Goal: Task Accomplishment & Management: Manage account settings

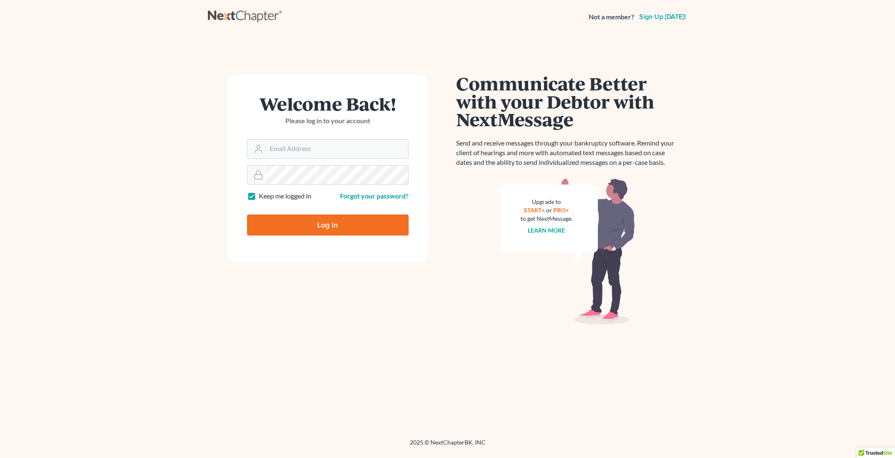
click at [317, 255] on form "Welcome Back! Please log in to your account Email Address Password Keep me logg…" at bounding box center [328, 169] width 202 height 188
type input "jclements@kecklegal.com"
click at [333, 225] on input "Log In" at bounding box center [328, 225] width 162 height 21
type input "Thinking..."
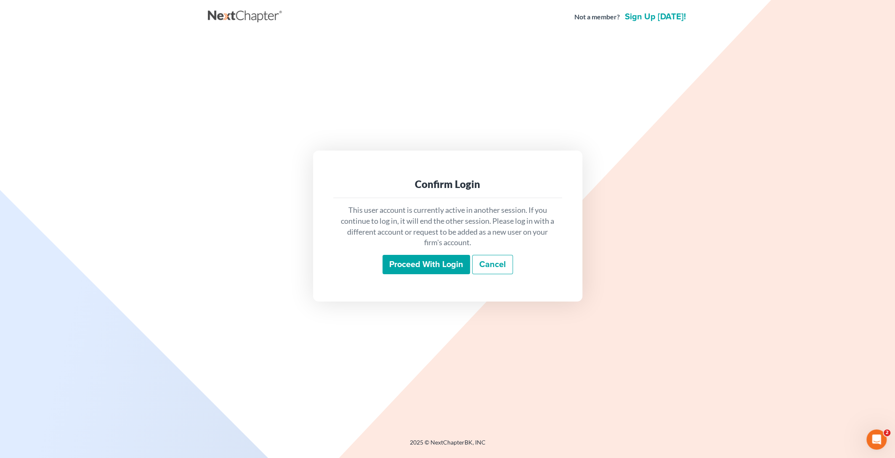
click at [420, 261] on input "Proceed with login" at bounding box center [427, 264] width 88 height 19
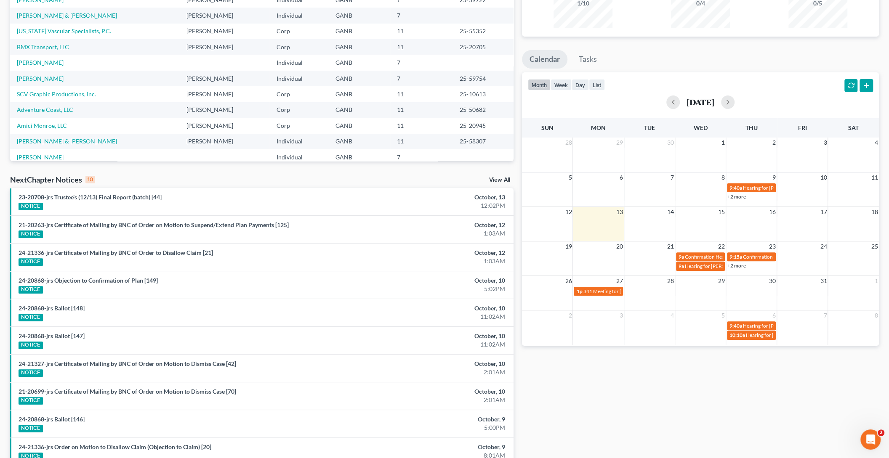
scroll to position [103, 0]
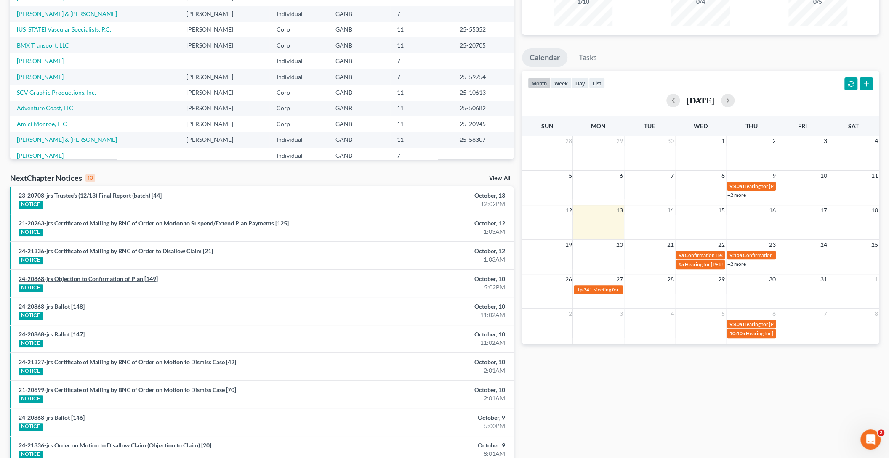
click at [117, 277] on link "24-20868-jrs Objection to Confirmation of Plan [149]" at bounding box center [88, 278] width 139 height 7
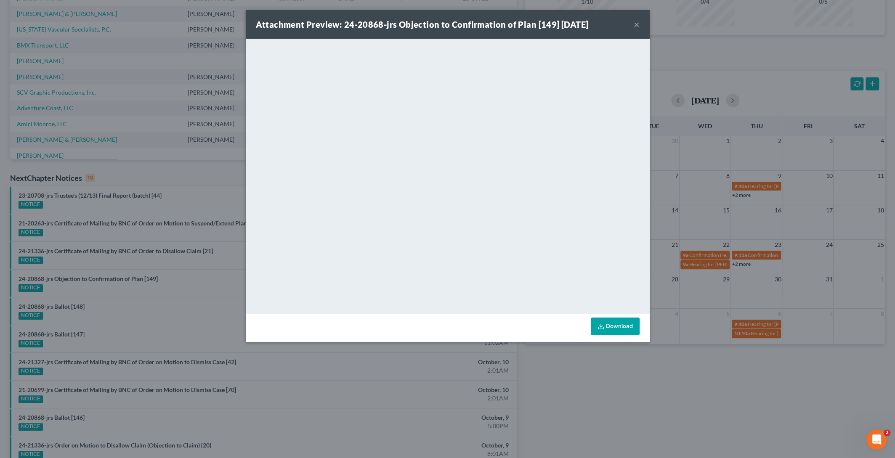
click at [637, 26] on button "×" at bounding box center [637, 24] width 6 height 10
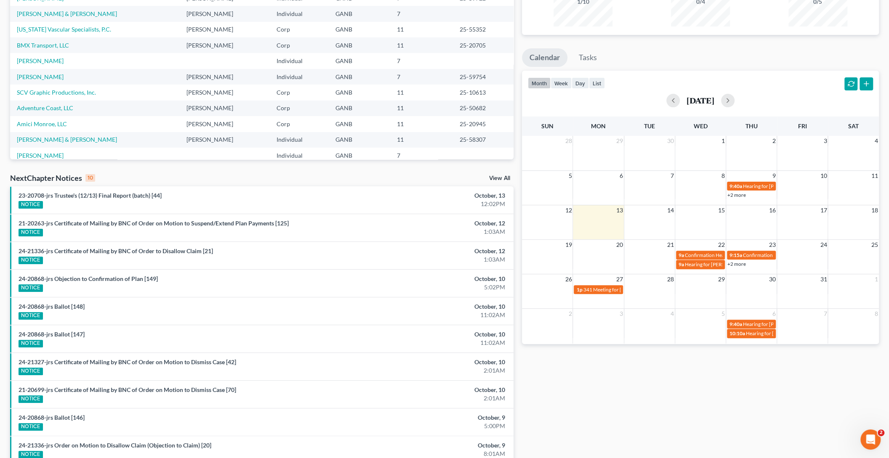
scroll to position [0, 0]
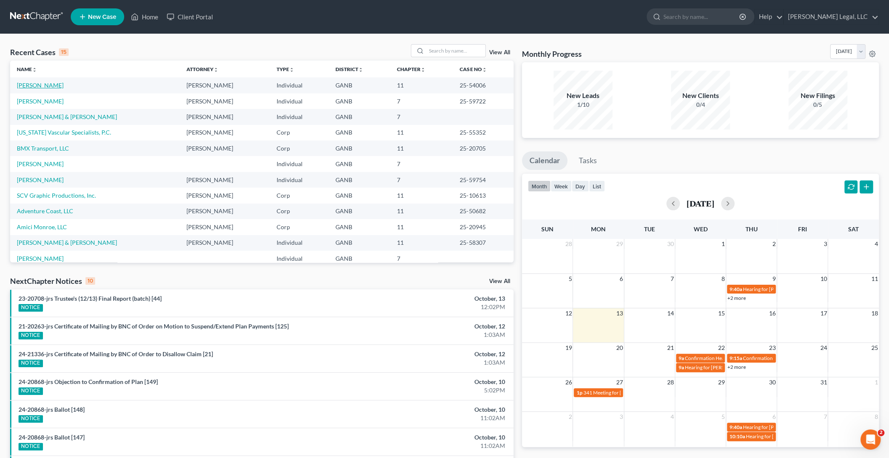
click at [37, 88] on link "Chung, Andy" at bounding box center [40, 85] width 47 height 7
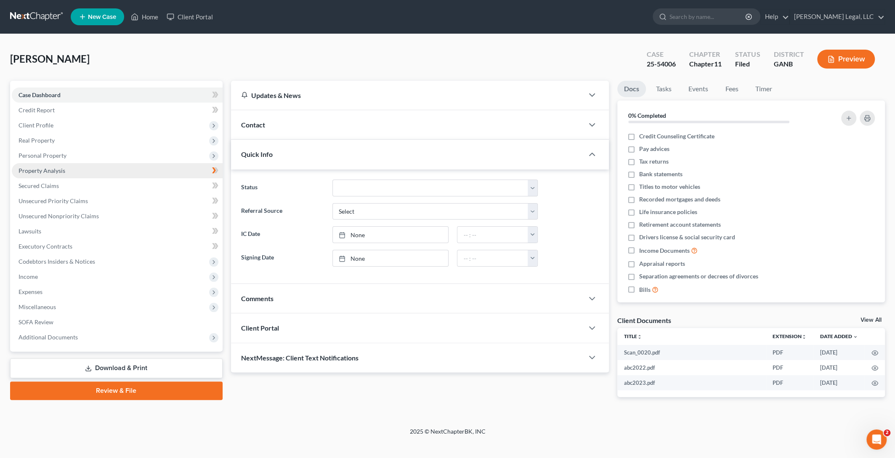
click at [56, 169] on span "Property Analysis" at bounding box center [42, 170] width 47 height 7
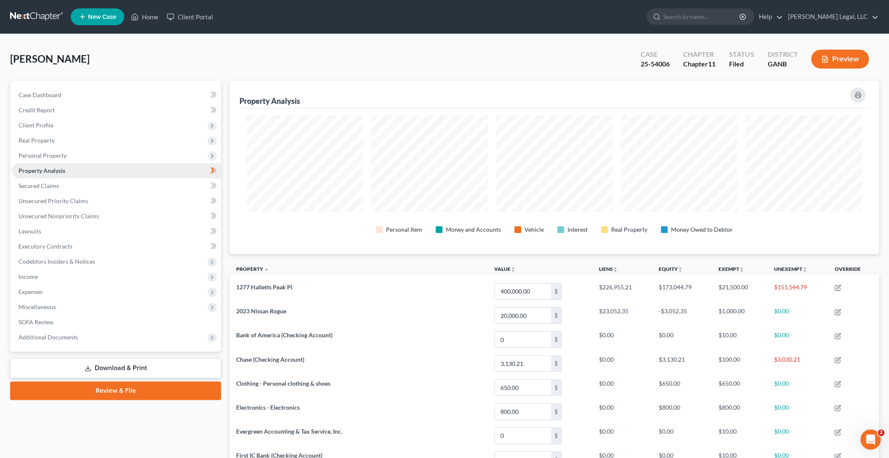
scroll to position [173, 649]
click at [432, 217] on div "Personal Item Money and Accounts Vehicle Interest Real Property Money Owed to D…" at bounding box center [554, 228] width 624 height 32
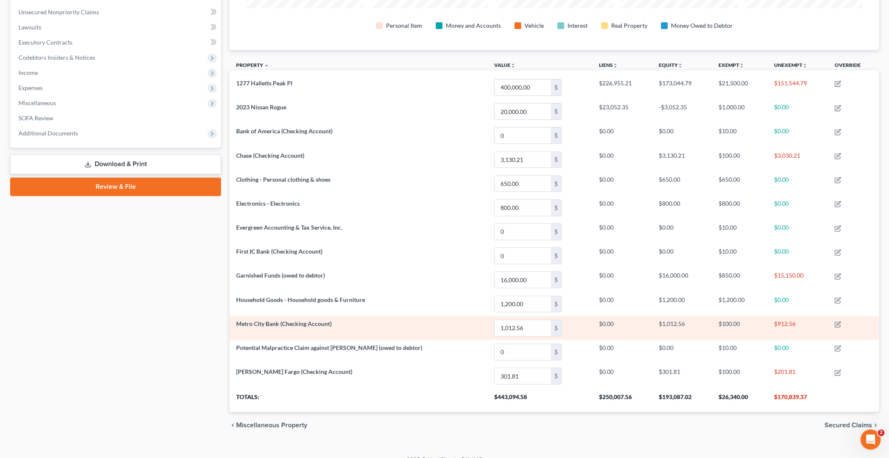
scroll to position [214, 0]
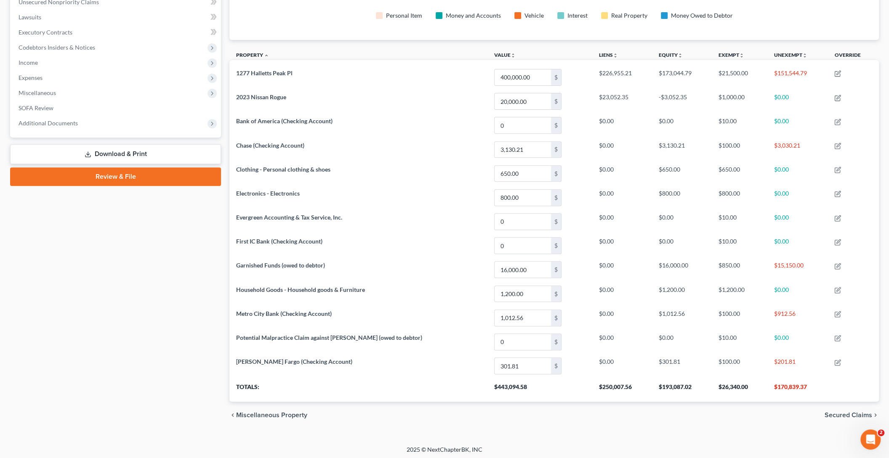
click at [808, 19] on div "Personal Item Money and Accounts Vehicle Interest Real Property Money Owed to D…" at bounding box center [554, 15] width 616 height 15
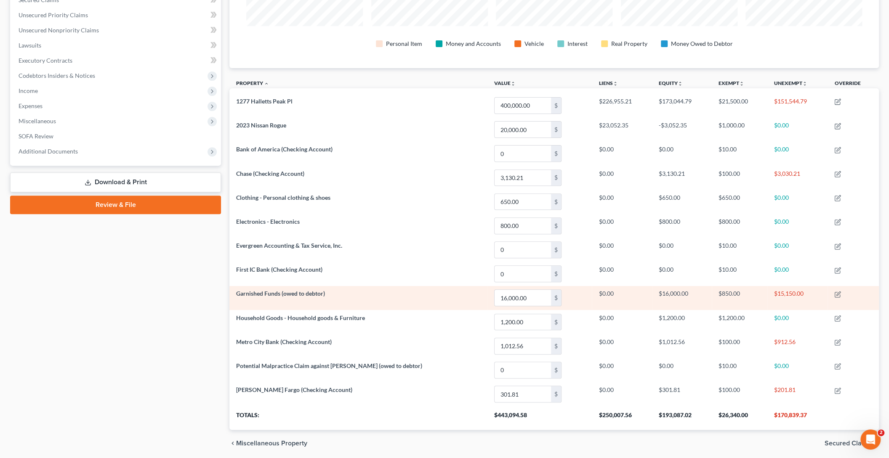
scroll to position [188, 0]
